Goal: Check status: Check status

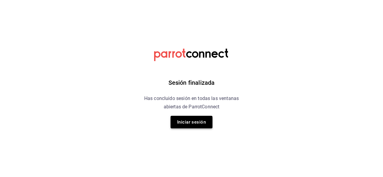
click at [203, 120] on button "Iniciar sesión" at bounding box center [191, 122] width 42 height 13
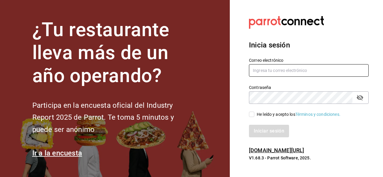
type input "omicron70@hotmail.com"
click at [252, 115] on input "He leído y acepto los Términos y condiciones." at bounding box center [251, 114] width 5 height 5
checkbox input "true"
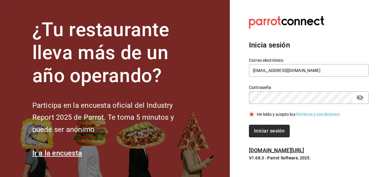
click at [261, 132] on button "Iniciar sesión" at bounding box center [269, 131] width 41 height 13
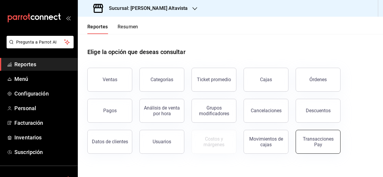
click at [300, 150] on button "Transacciones Pay" at bounding box center [317, 142] width 45 height 24
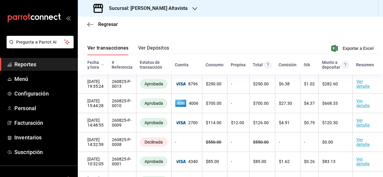
scroll to position [46, 0]
click at [103, 27] on span "Regresar" at bounding box center [108, 25] width 20 height 6
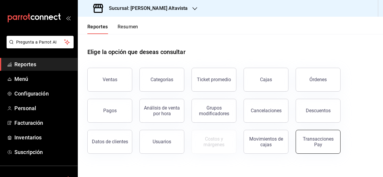
click at [306, 142] on div "Transacciones Pay" at bounding box center [317, 141] width 37 height 11
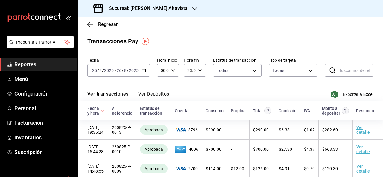
click at [144, 72] on icon "button" at bounding box center [144, 70] width 4 height 4
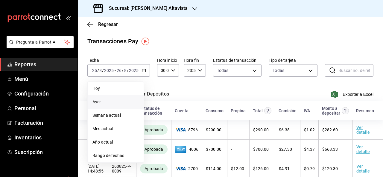
click at [120, 106] on li "Ayer" at bounding box center [116, 101] width 56 height 13
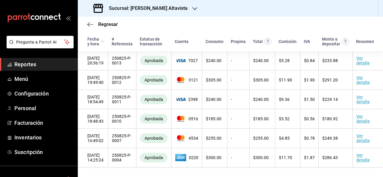
scroll to position [32, 0]
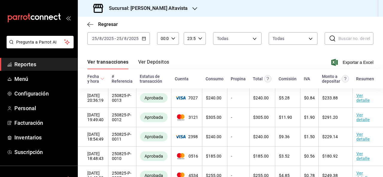
click at [142, 39] on icon "button" at bounding box center [144, 38] width 4 height 4
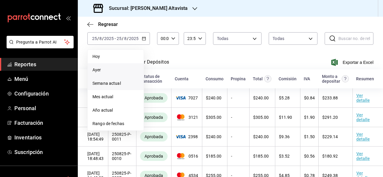
click at [117, 85] on span "Semana actual" at bounding box center [115, 83] width 46 height 6
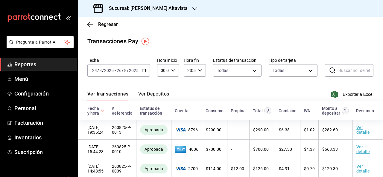
click at [144, 69] on \(Stroke\) "button" at bounding box center [144, 70] width 4 height 3
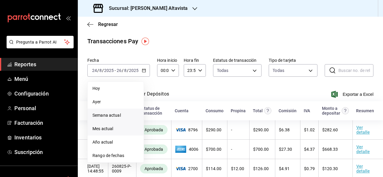
click at [123, 131] on span "Mes actual" at bounding box center [115, 129] width 46 height 6
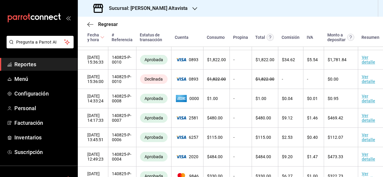
scroll to position [1943, 0]
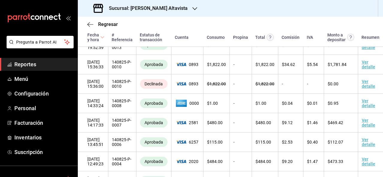
click at [189, 6] on div "Sucursal: Mielmesabe Suc Altavista" at bounding box center [141, 8] width 117 height 17
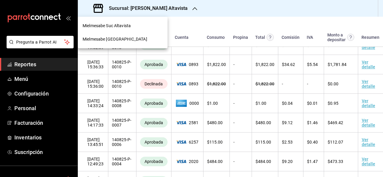
click at [148, 38] on div "Mielmesabe Roma" at bounding box center [123, 39] width 80 height 6
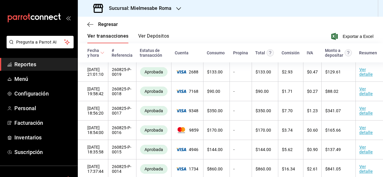
scroll to position [0, 0]
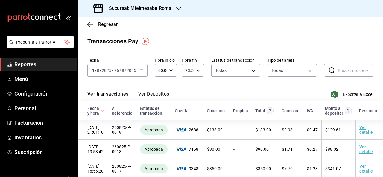
click at [135, 72] on input "2025" at bounding box center [131, 70] width 10 height 5
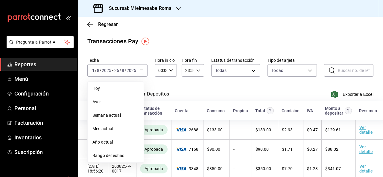
click at [128, 117] on span "Semana actual" at bounding box center [115, 115] width 46 height 6
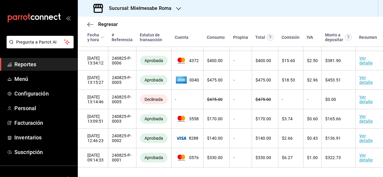
scroll to position [1035, 0]
